Goal: Use online tool/utility: Utilize a website feature to perform a specific function

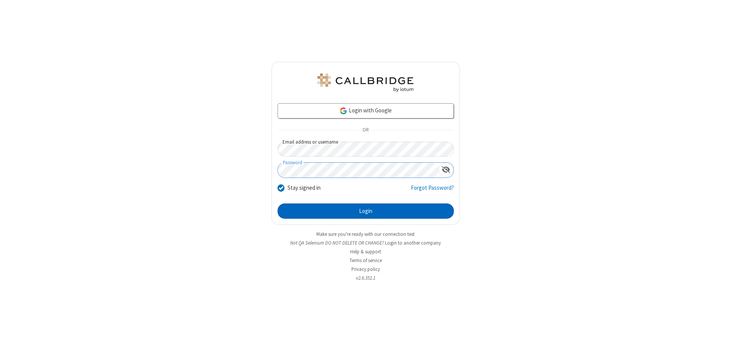
click at [366, 211] on button "Login" at bounding box center [366, 210] width 176 height 15
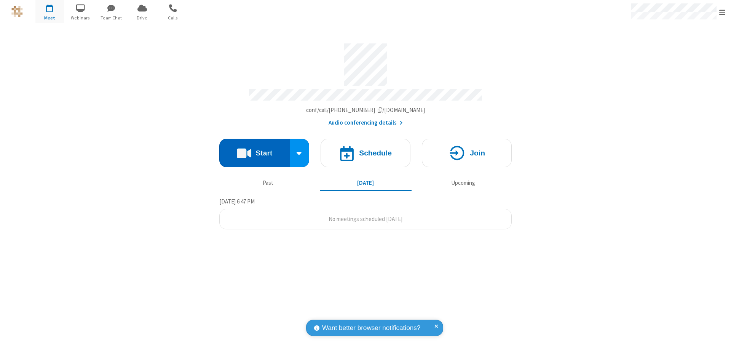
click at [254, 149] on button "Start" at bounding box center [254, 153] width 70 height 29
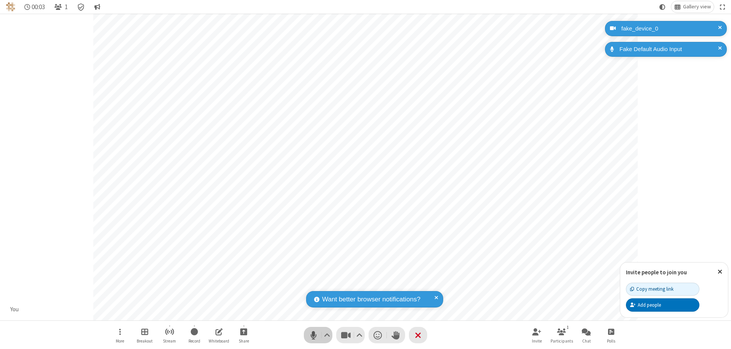
click at [314, 335] on span "Mute (⌘+Shift+A)" at bounding box center [313, 335] width 11 height 11
click at [314, 335] on span "Unmute (⌘+Shift+A)" at bounding box center [313, 335] width 11 height 11
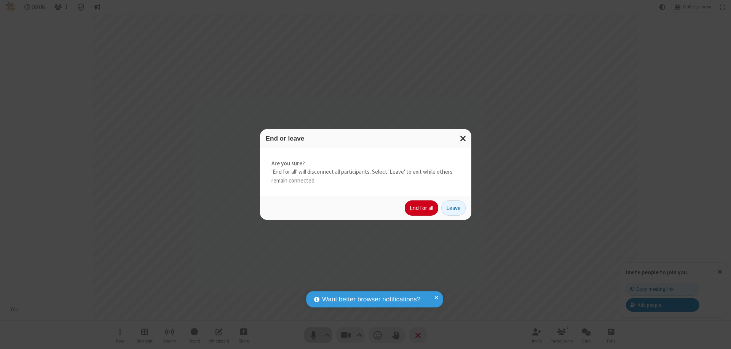
click at [422, 208] on button "End for all" at bounding box center [422, 207] width 34 height 15
